Goal: Task Accomplishment & Management: Manage account settings

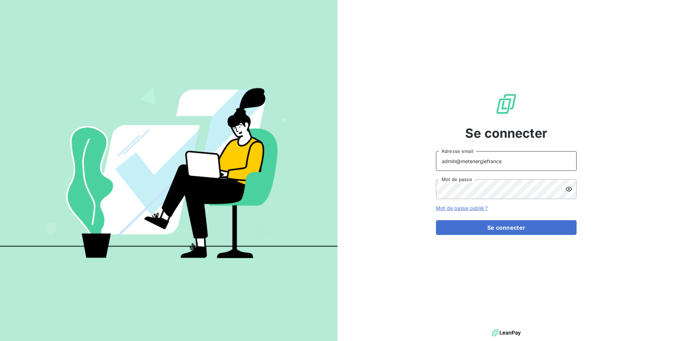
click at [497, 164] on input "admin@metenergiefrance" at bounding box center [506, 161] width 141 height 20
drag, startPoint x: 513, startPoint y: 161, endPoint x: 464, endPoint y: 161, distance: 48.9
click at [464, 161] on input "admin@metenergiefrance" at bounding box center [506, 161] width 141 height 20
type input "admin@vocalcommenat"
click at [436, 220] on button "Se connecter" at bounding box center [506, 227] width 141 height 15
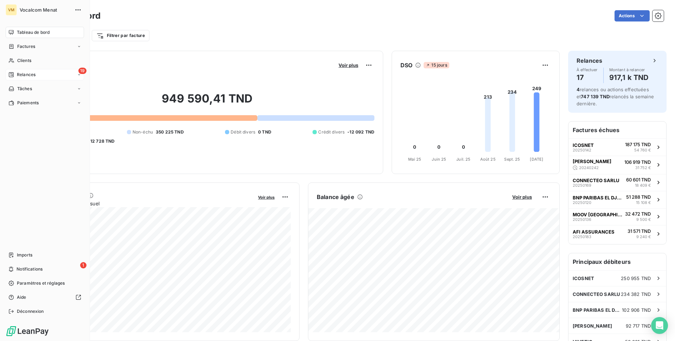
click at [18, 72] on span "Relances" at bounding box center [26, 74] width 19 height 6
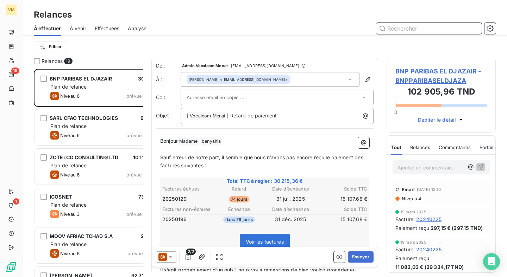
scroll to position [208, 109]
